Goal: Task Accomplishment & Management: Complete application form

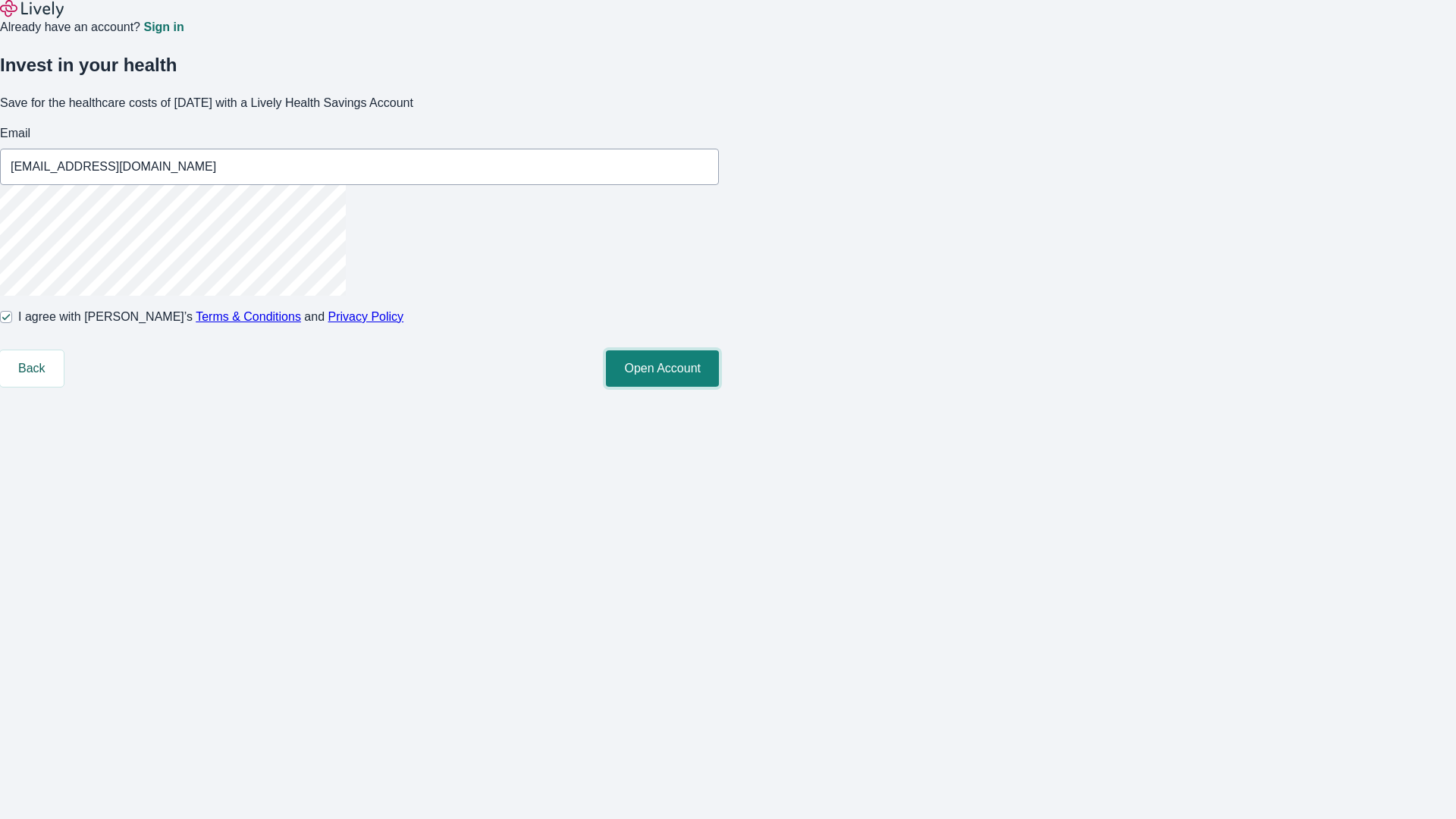
click at [719, 387] on button "Open Account" at bounding box center [662, 368] width 113 height 37
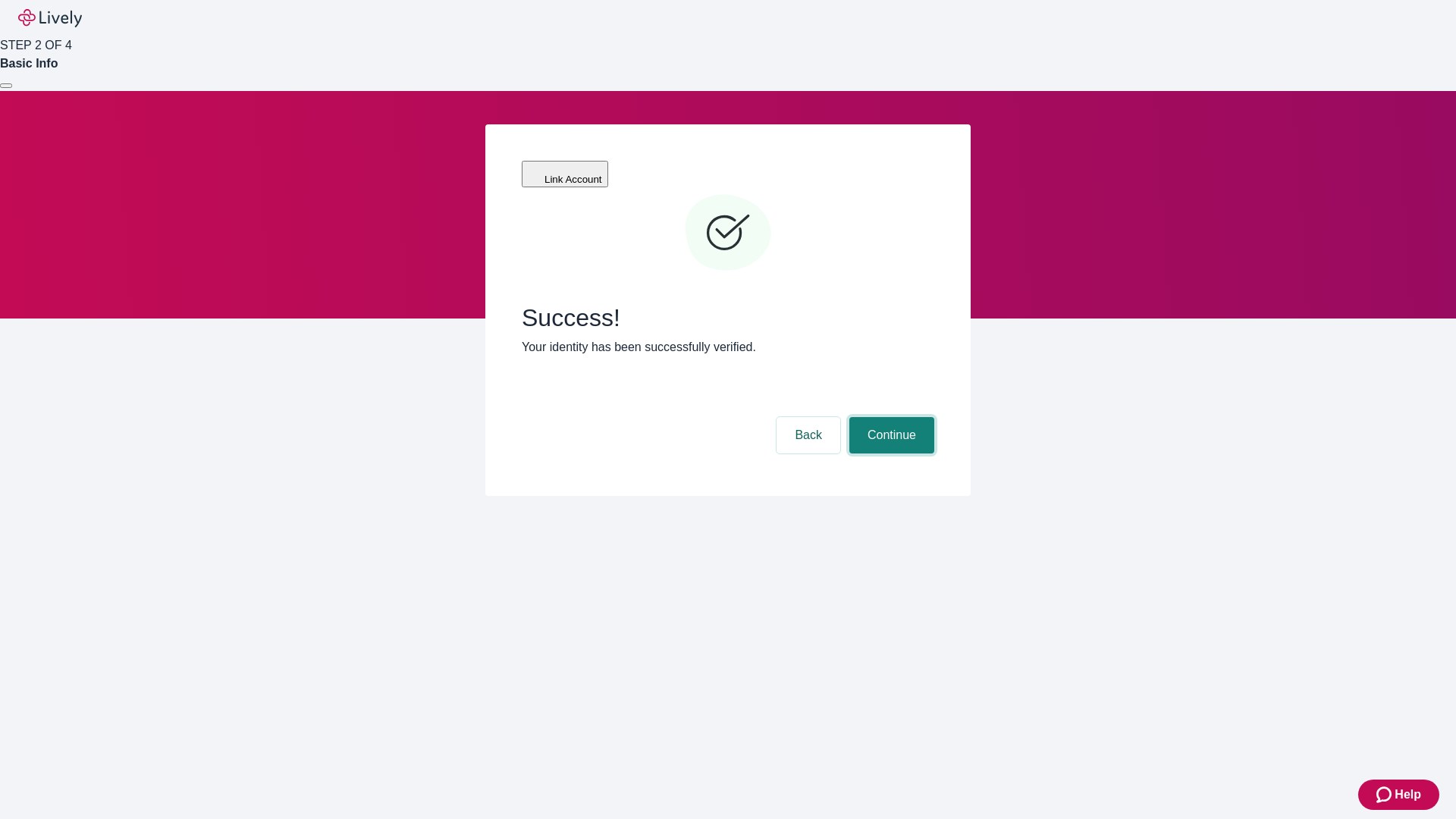
click at [889, 417] on button "Continue" at bounding box center [891, 435] width 85 height 37
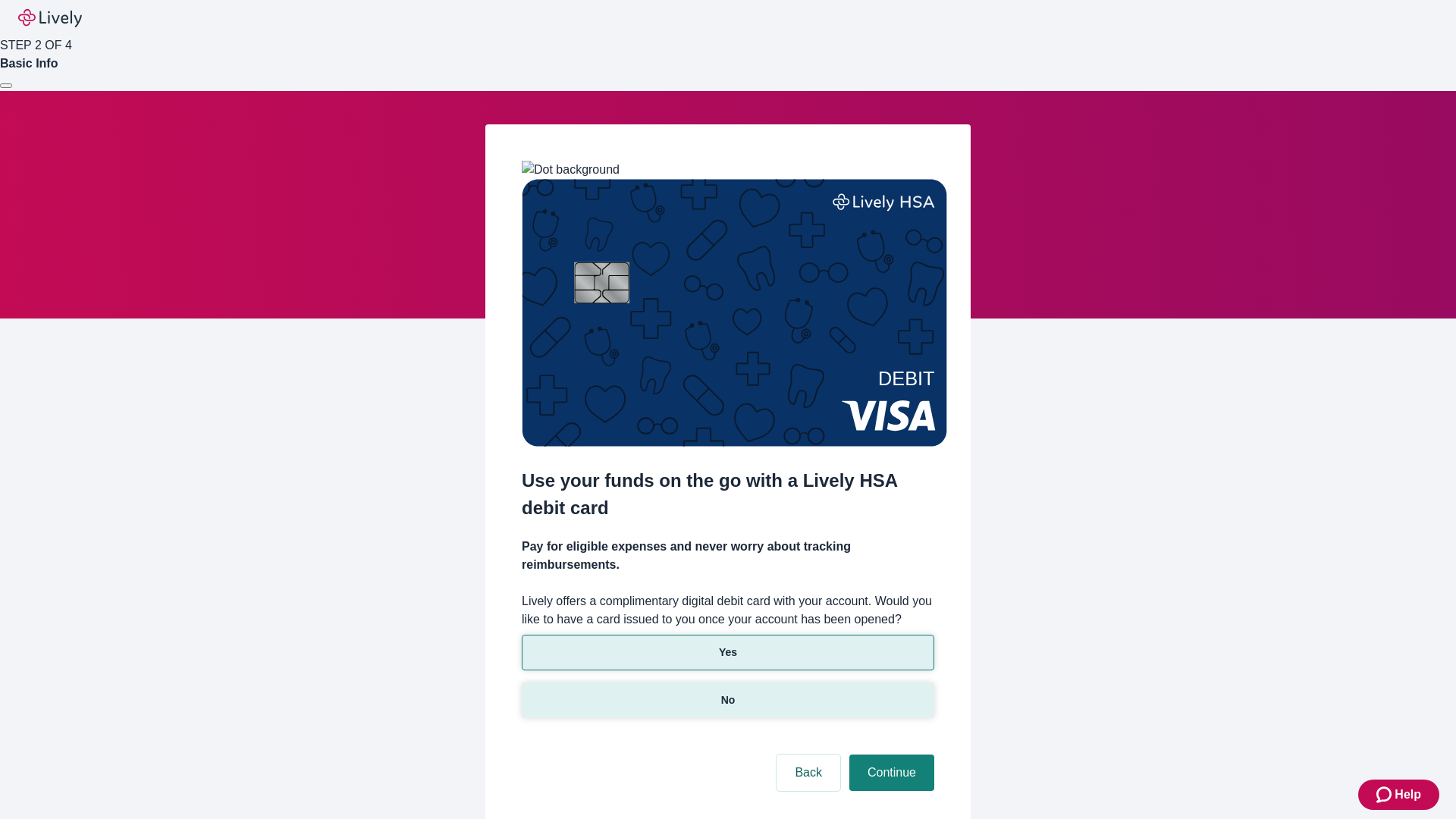
click at [727, 692] on p "No" at bounding box center [728, 700] width 14 height 16
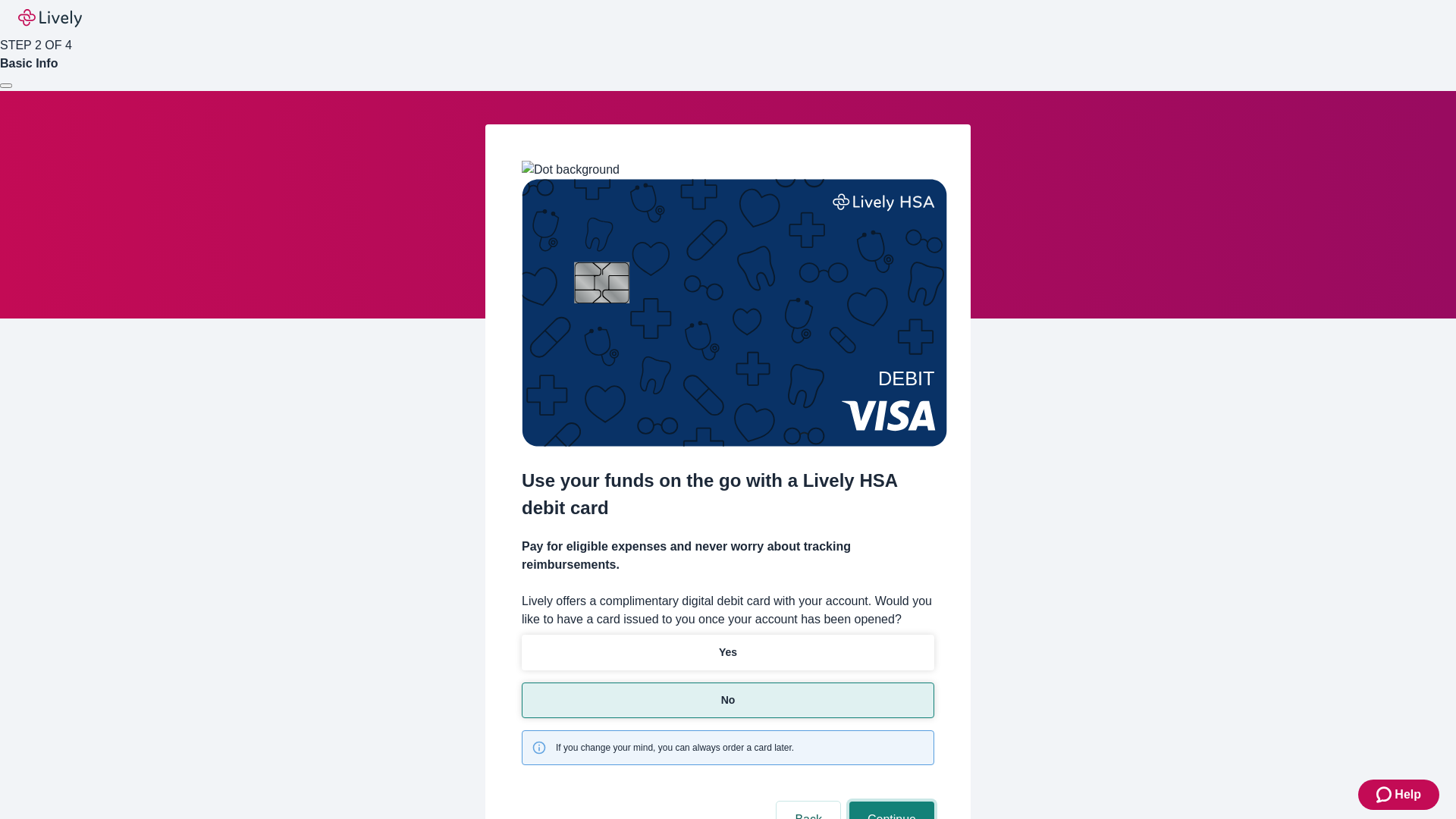
click at [889, 802] on button "Continue" at bounding box center [891, 820] width 85 height 37
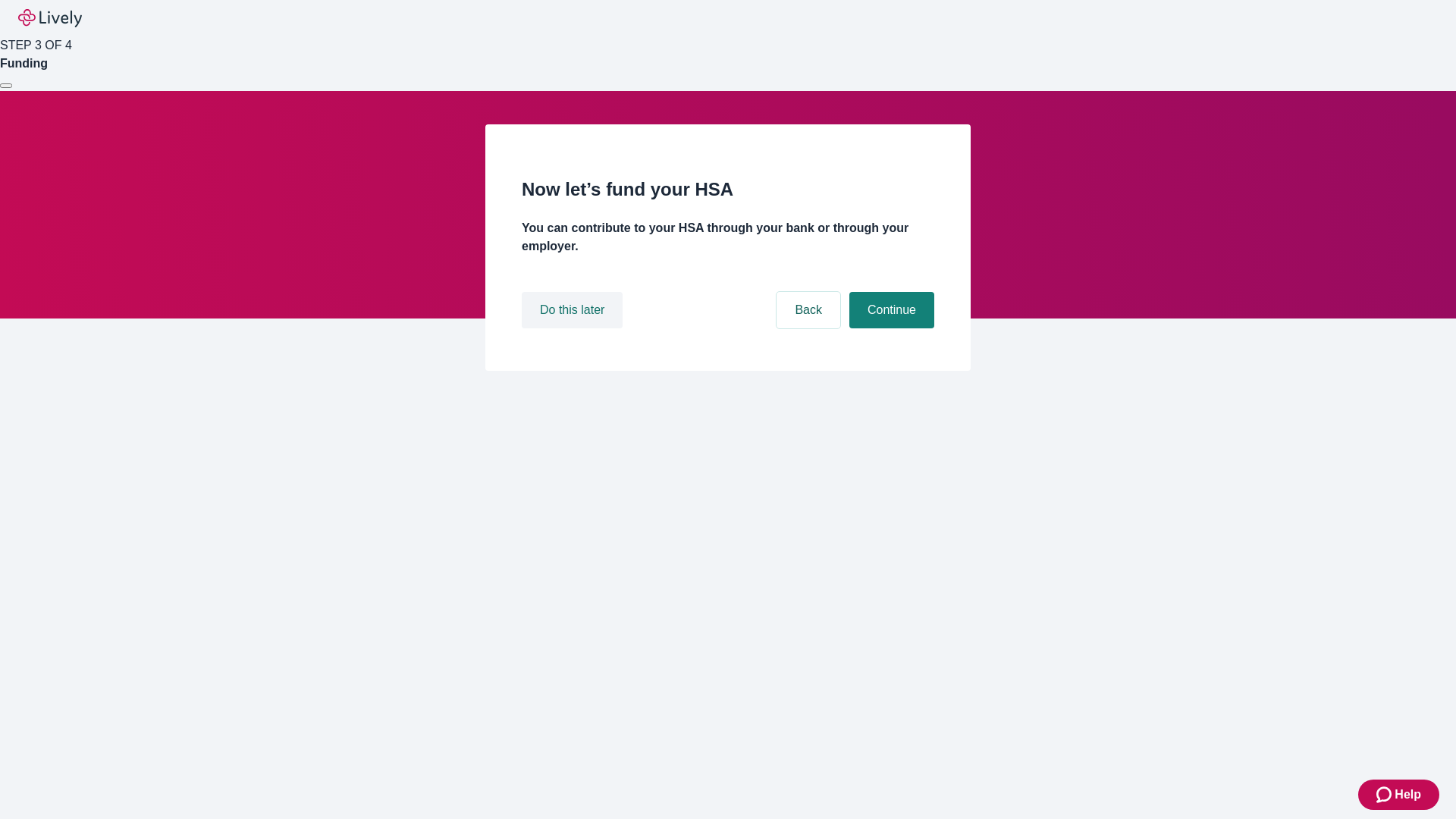
click at [574, 328] on button "Do this later" at bounding box center [572, 310] width 101 height 37
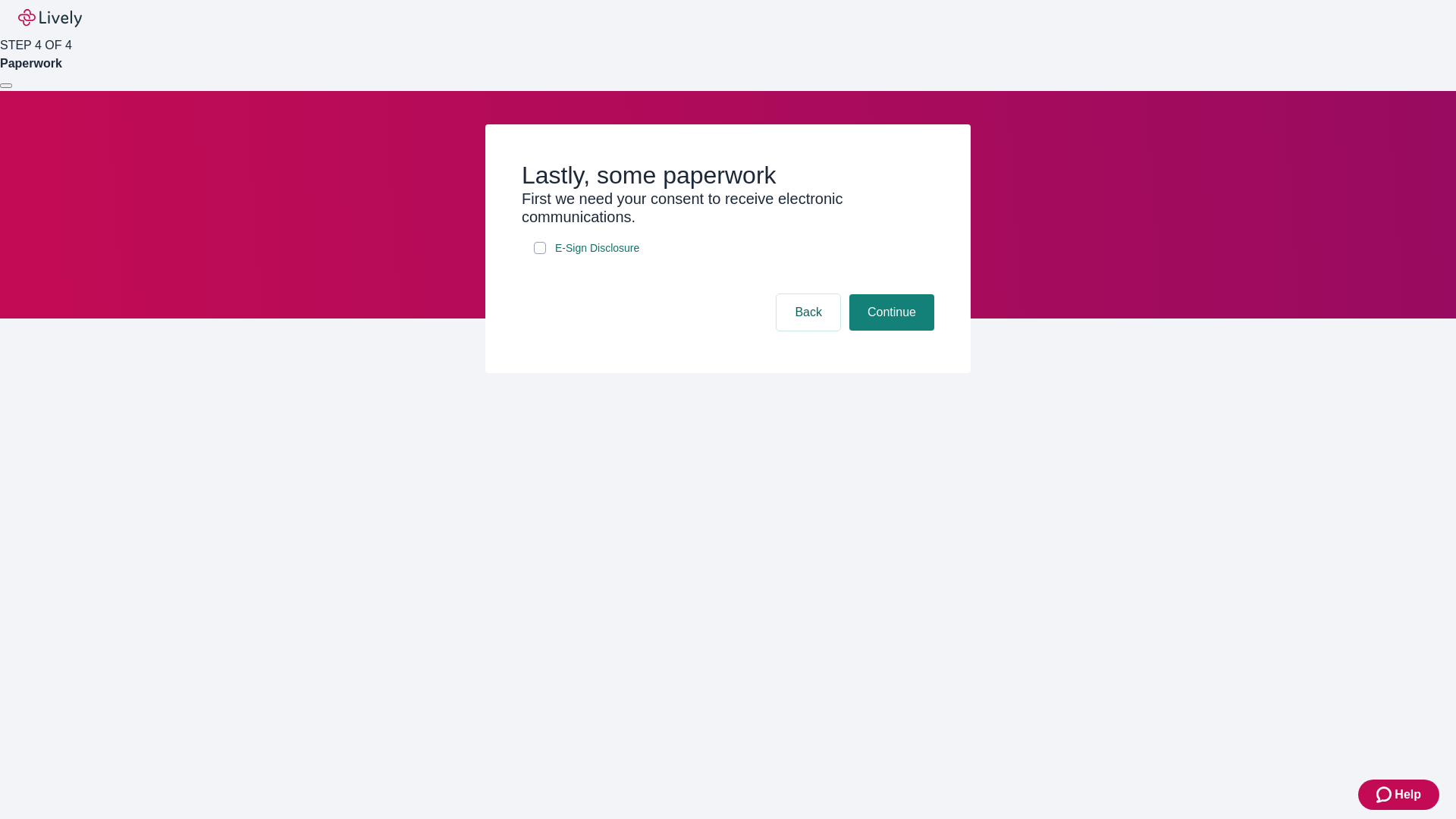
click at [540, 254] on input "E-Sign Disclosure" at bounding box center [540, 248] width 12 height 12
checkbox input "true"
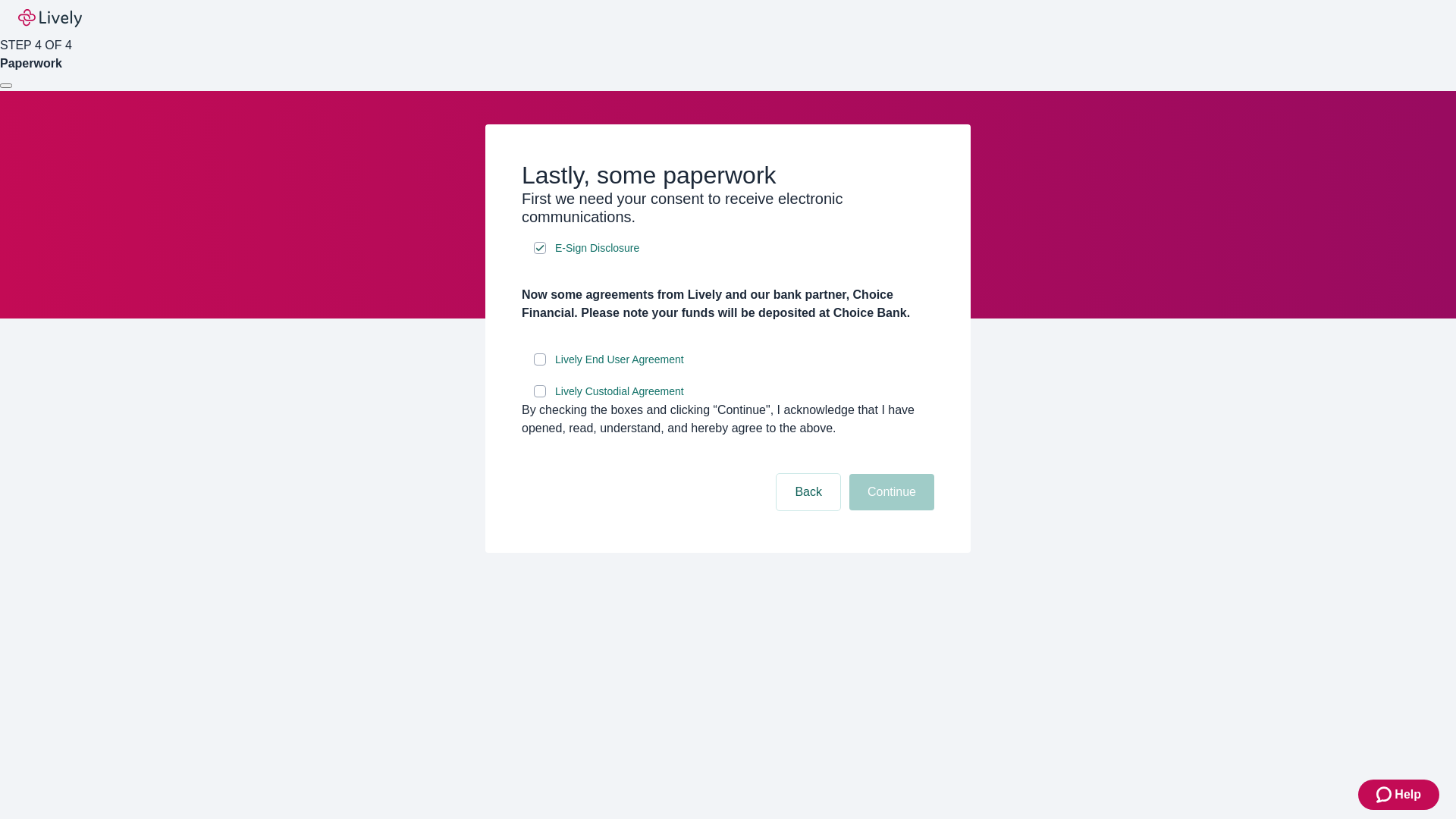
click at [540, 365] on input "Lively End User Agreement" at bounding box center [540, 360] width 12 height 12
checkbox input "true"
click at [540, 397] on input "Lively Custodial Agreement" at bounding box center [540, 391] width 12 height 12
checkbox input "true"
click at [889, 511] on button "Continue" at bounding box center [891, 492] width 85 height 37
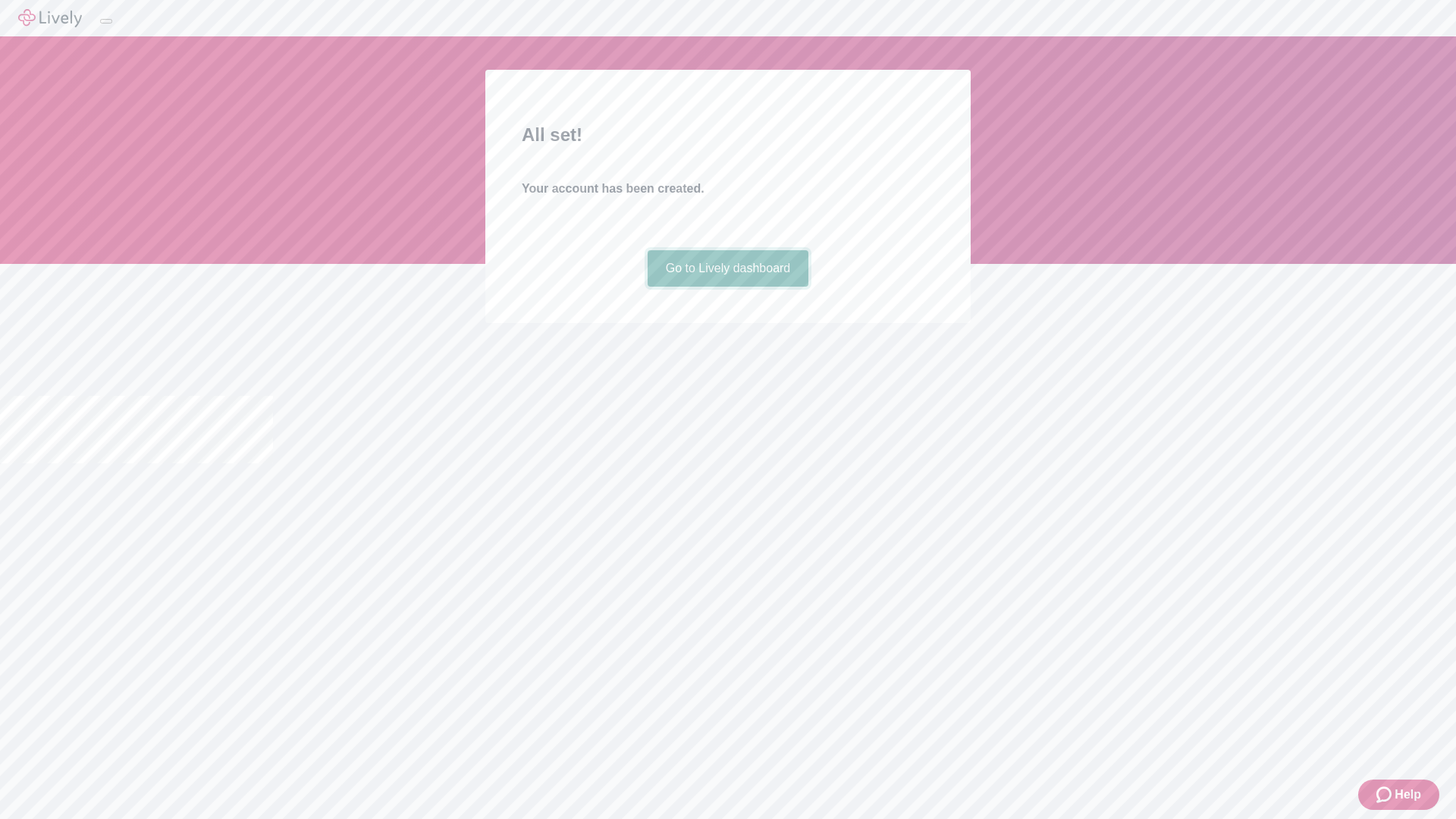
click at [727, 287] on link "Go to Lively dashboard" at bounding box center [728, 268] width 161 height 37
